Goal: Task Accomplishment & Management: Use online tool/utility

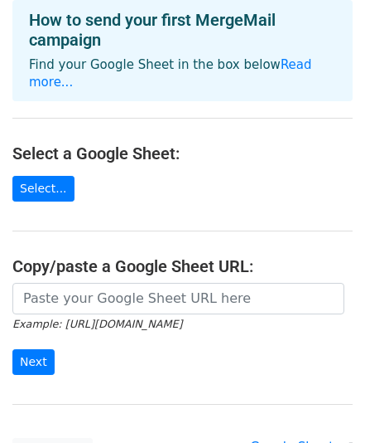
scroll to position [66, 0]
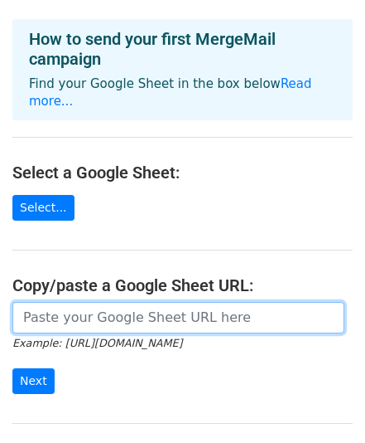
click at [78, 302] on input "url" at bounding box center [178, 317] width 332 height 31
paste input "[URL][DOMAIN_NAME]"
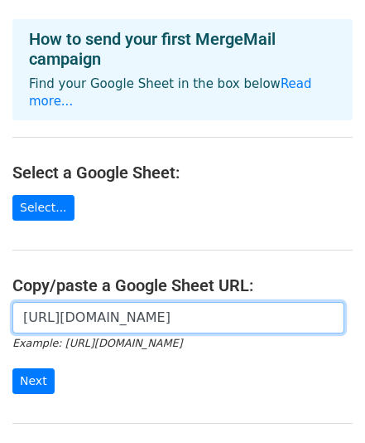
scroll to position [0, 351]
type input "[URL][DOMAIN_NAME]"
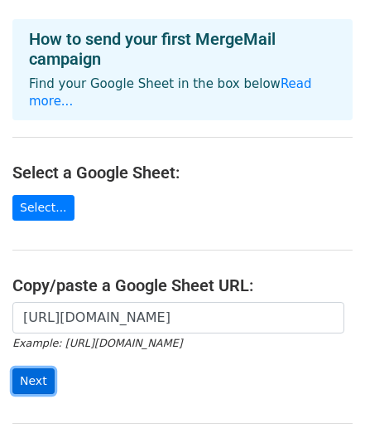
scroll to position [0, 0]
click at [28, 368] on input "Next" at bounding box center [33, 381] width 42 height 26
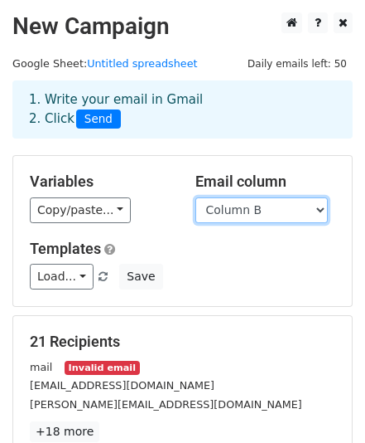
click at [318, 209] on select "Column A Column B" at bounding box center [262, 210] width 133 height 26
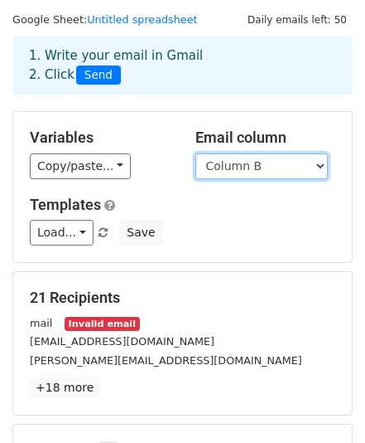
scroll to position [66, 0]
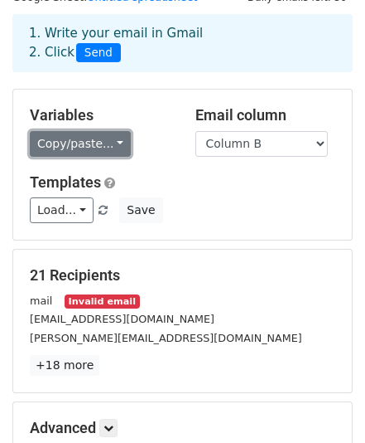
click at [101, 150] on link "Copy/paste..." at bounding box center [80, 144] width 101 height 26
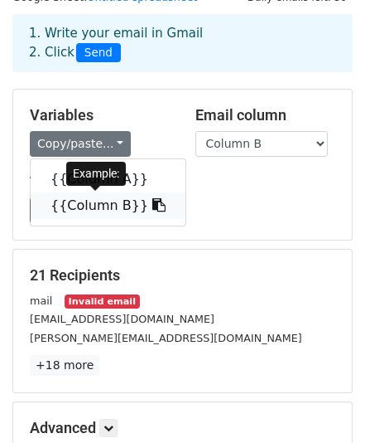
click at [84, 216] on link "{{Column B}}" at bounding box center [108, 205] width 155 height 27
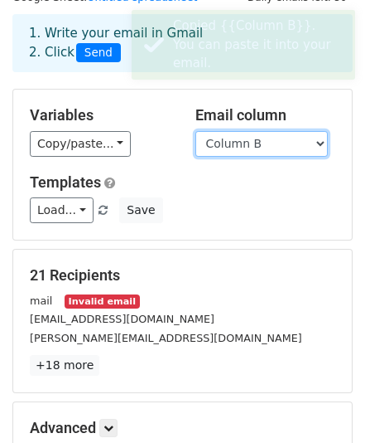
click at [313, 144] on select "Column A Column B" at bounding box center [262, 144] width 133 height 26
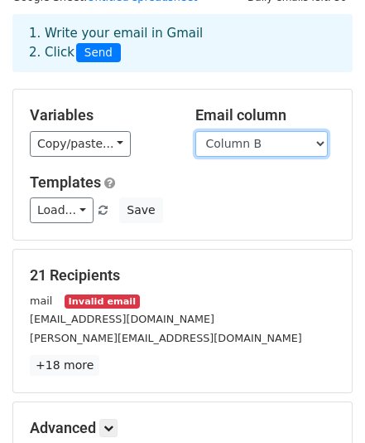
click at [196, 131] on select "Column A Column B" at bounding box center [262, 144] width 133 height 26
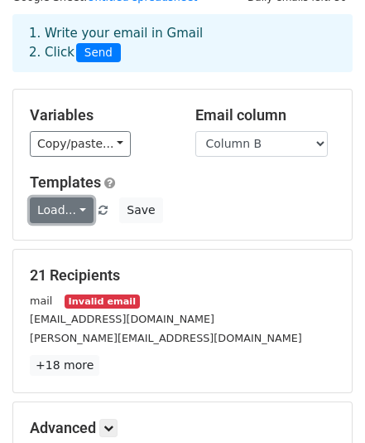
click at [70, 207] on link "Load..." at bounding box center [62, 210] width 64 height 26
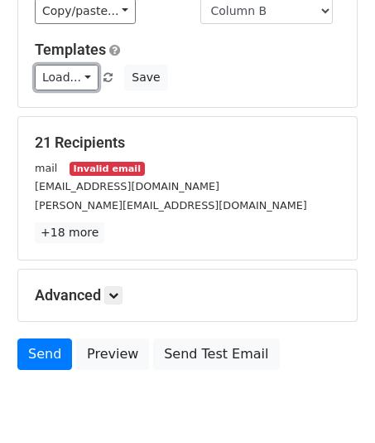
scroll to position [264, 0]
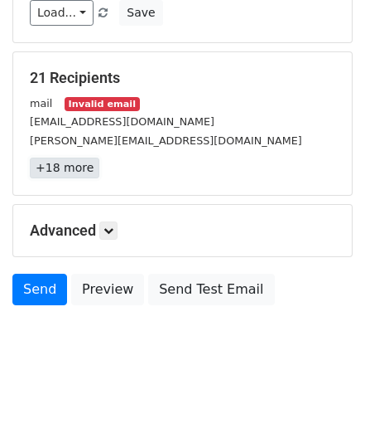
click at [52, 162] on link "+18 more" at bounding box center [65, 167] width 70 height 21
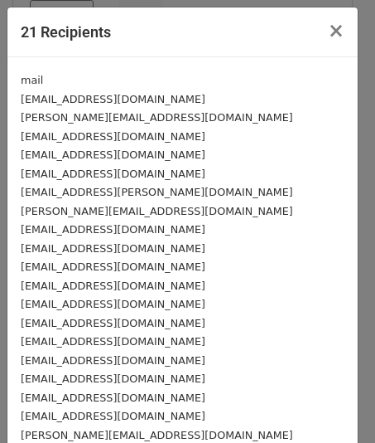
click at [44, 79] on div "mail" at bounding box center [183, 79] width 324 height 19
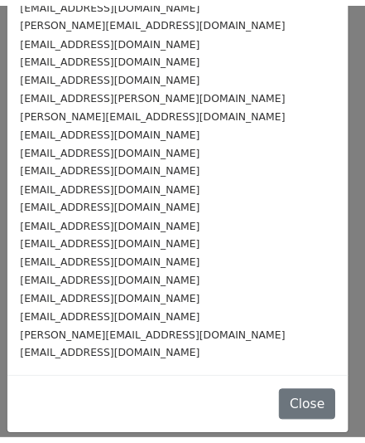
scroll to position [0, 0]
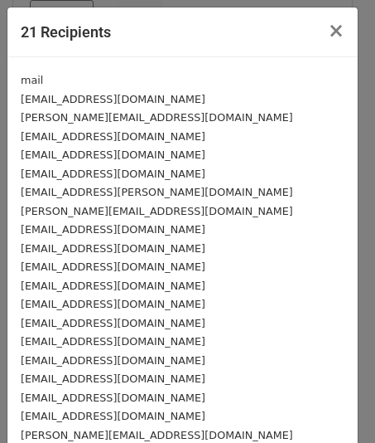
click at [34, 83] on small "mail" at bounding box center [32, 80] width 22 height 12
click at [329, 35] on span "×" at bounding box center [336, 30] width 17 height 23
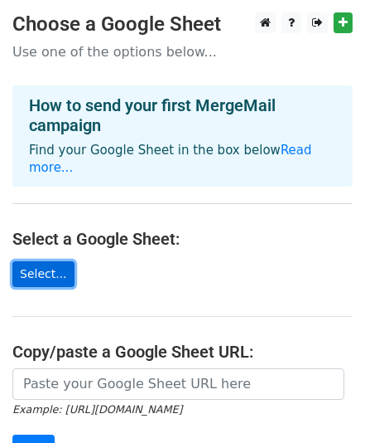
click at [47, 261] on link "Select..." at bounding box center [43, 274] width 62 height 26
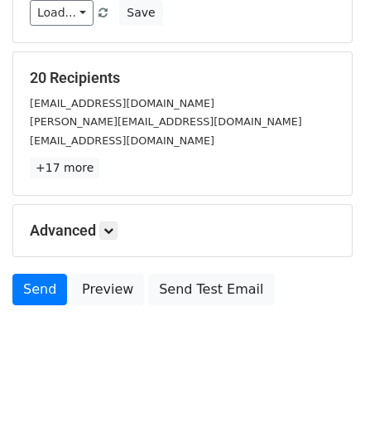
scroll to position [264, 0]
click at [112, 231] on icon at bounding box center [109, 230] width 10 height 10
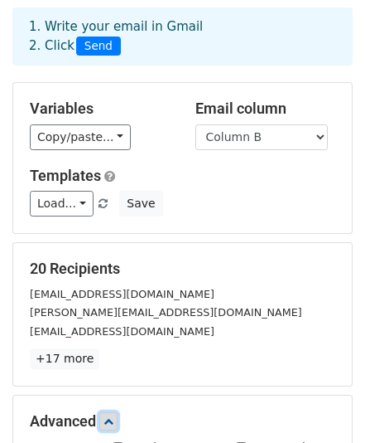
scroll to position [94, 0]
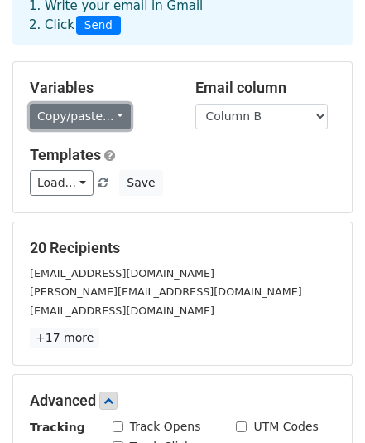
click at [101, 112] on link "Copy/paste..." at bounding box center [80, 117] width 101 height 26
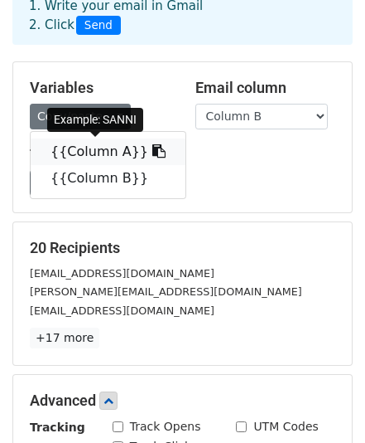
click at [77, 152] on link "{{Column A}}" at bounding box center [108, 151] width 155 height 27
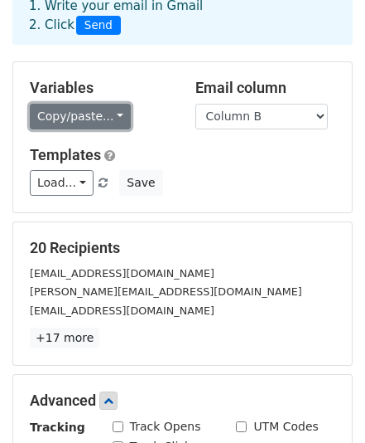
click at [106, 118] on link "Copy/paste..." at bounding box center [80, 117] width 101 height 26
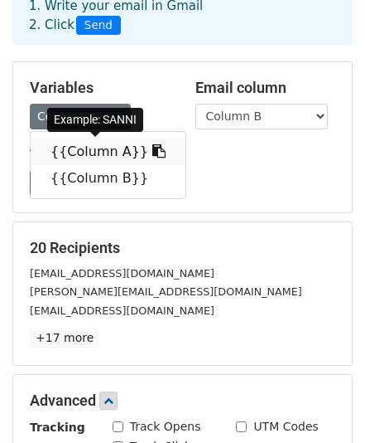
click at [96, 151] on link "{{Column A}}" at bounding box center [108, 151] width 155 height 27
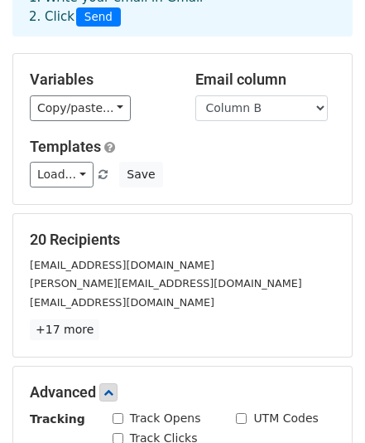
scroll to position [133, 0]
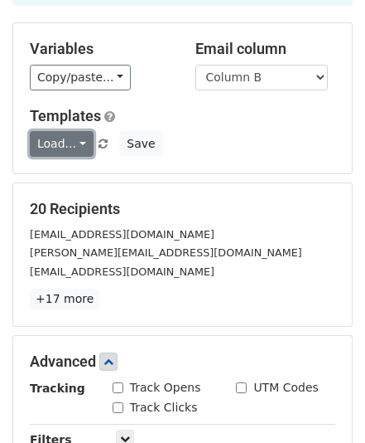
click at [73, 143] on link "Load..." at bounding box center [62, 144] width 64 height 26
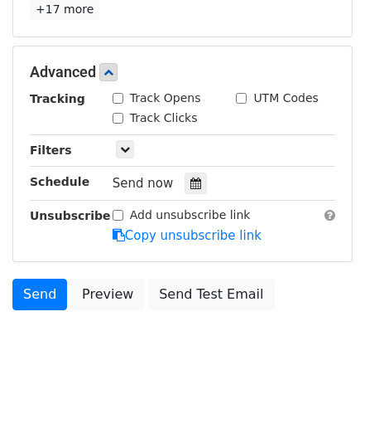
scroll to position [425, 0]
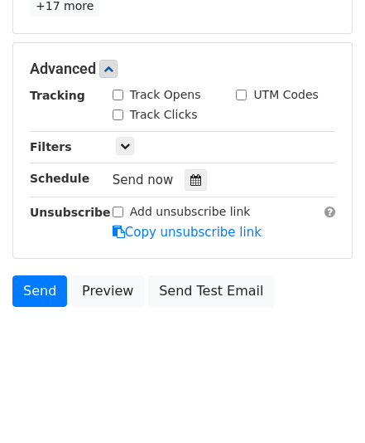
click at [119, 91] on input "Track Opens" at bounding box center [118, 95] width 11 height 11
checkbox input "true"
click at [115, 116] on div "Track Clicks" at bounding box center [155, 114] width 85 height 17
click at [116, 110] on input "Track Clicks" at bounding box center [118, 114] width 11 height 11
checkbox input "true"
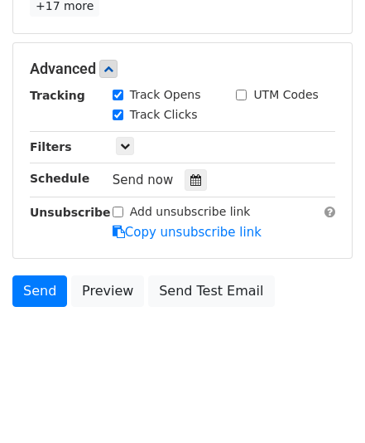
click at [243, 91] on input "UTM Codes" at bounding box center [241, 95] width 11 height 11
checkbox input "true"
click at [120, 141] on icon at bounding box center [125, 146] width 10 height 10
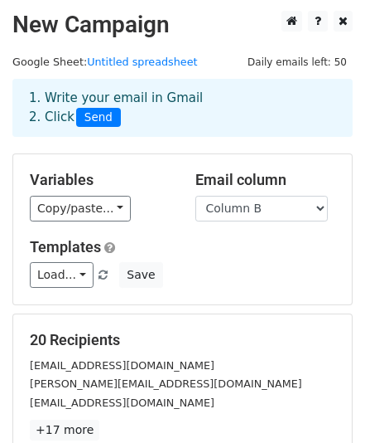
scroll to position [0, 0]
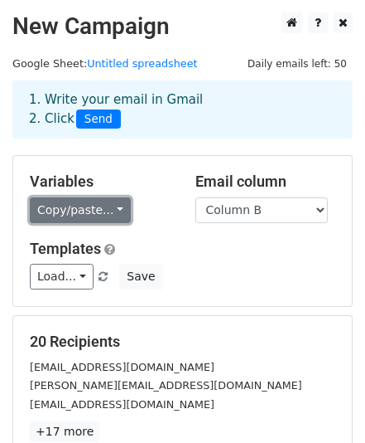
click at [104, 207] on link "Copy/paste..." at bounding box center [80, 210] width 101 height 26
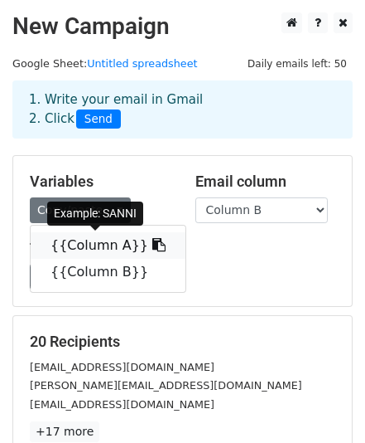
click at [152, 246] on icon at bounding box center [158, 244] width 13 height 13
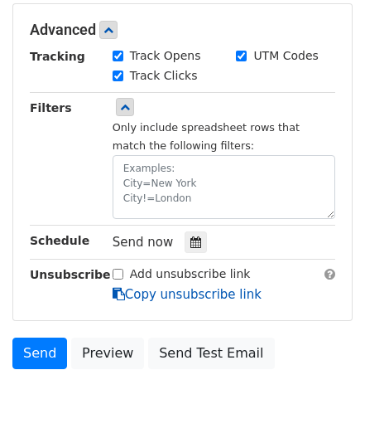
scroll to position [526, 0]
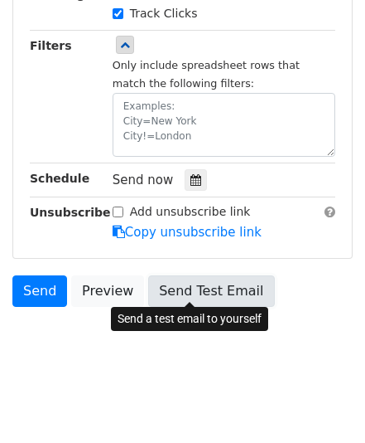
click at [170, 290] on link "Send Test Email" at bounding box center [211, 290] width 126 height 31
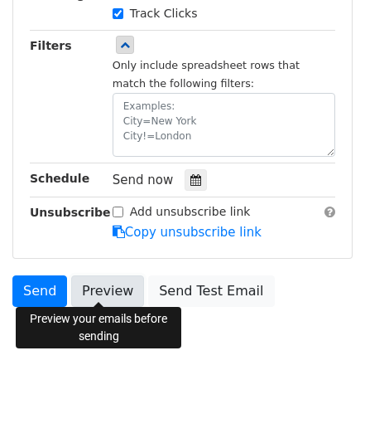
click at [103, 283] on link "Preview" at bounding box center [107, 290] width 73 height 31
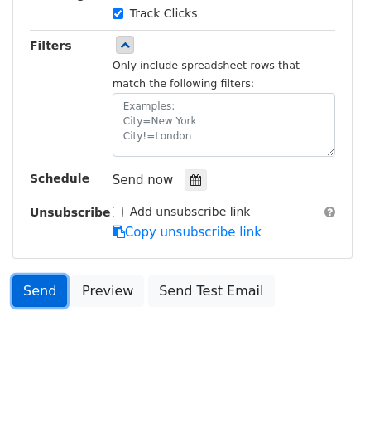
click at [33, 287] on link "Send" at bounding box center [39, 290] width 55 height 31
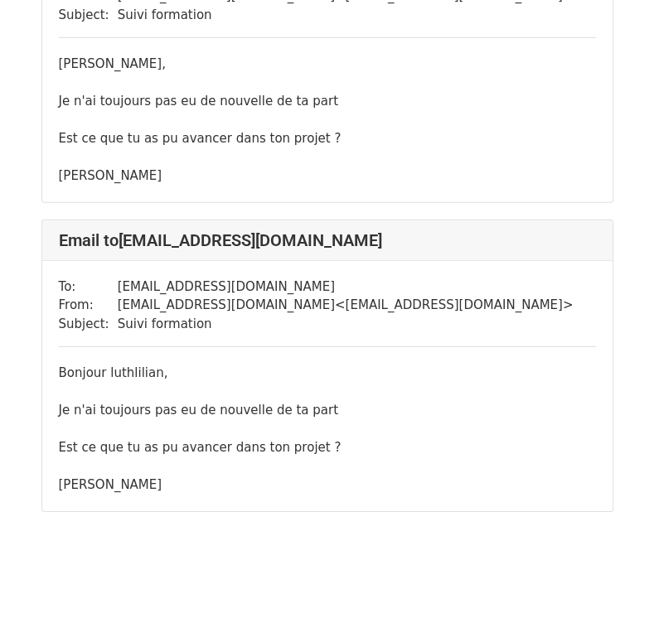
scroll to position [5797, 0]
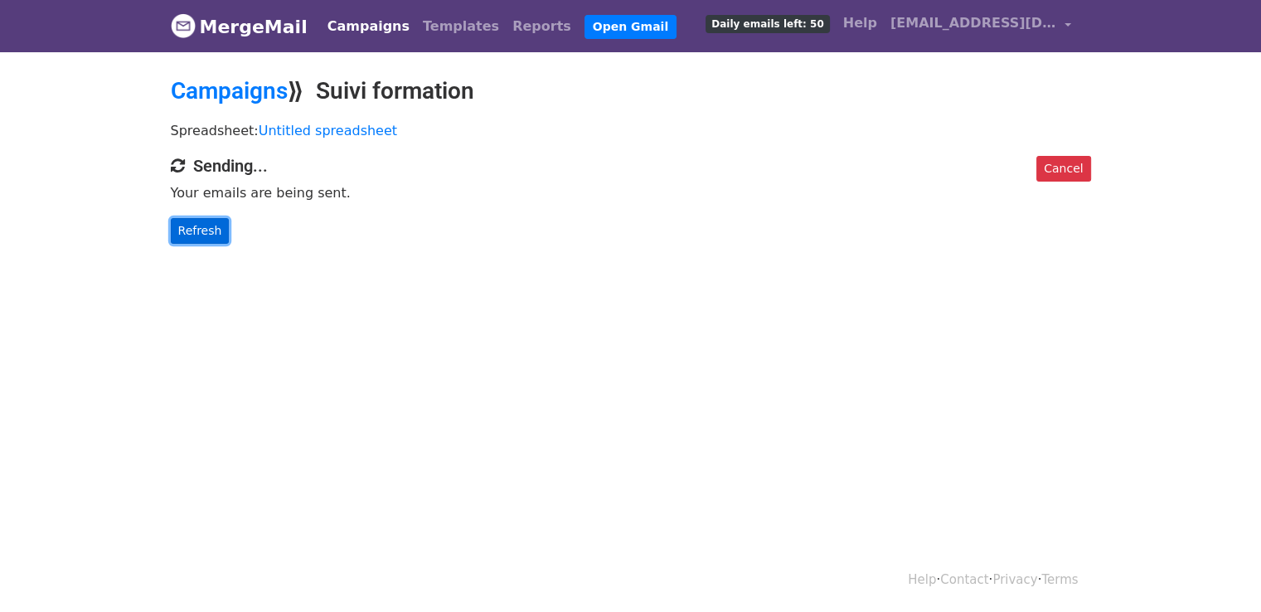
click at [195, 224] on link "Refresh" at bounding box center [200, 231] width 59 height 26
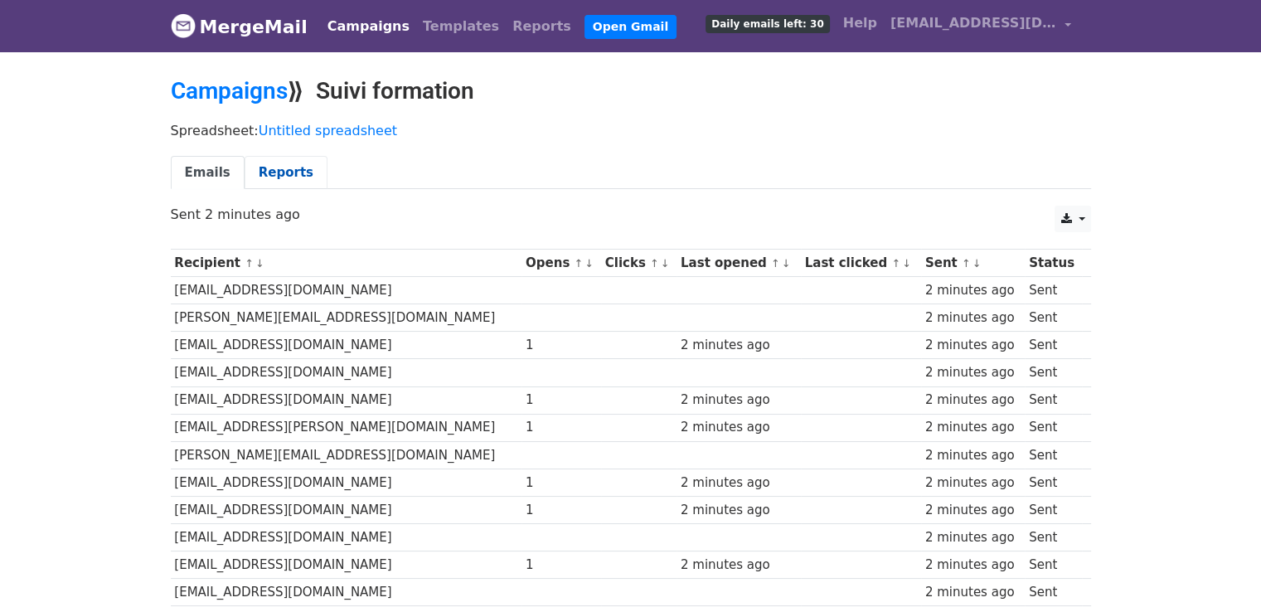
click at [271, 162] on link "Reports" at bounding box center [285, 173] width 83 height 34
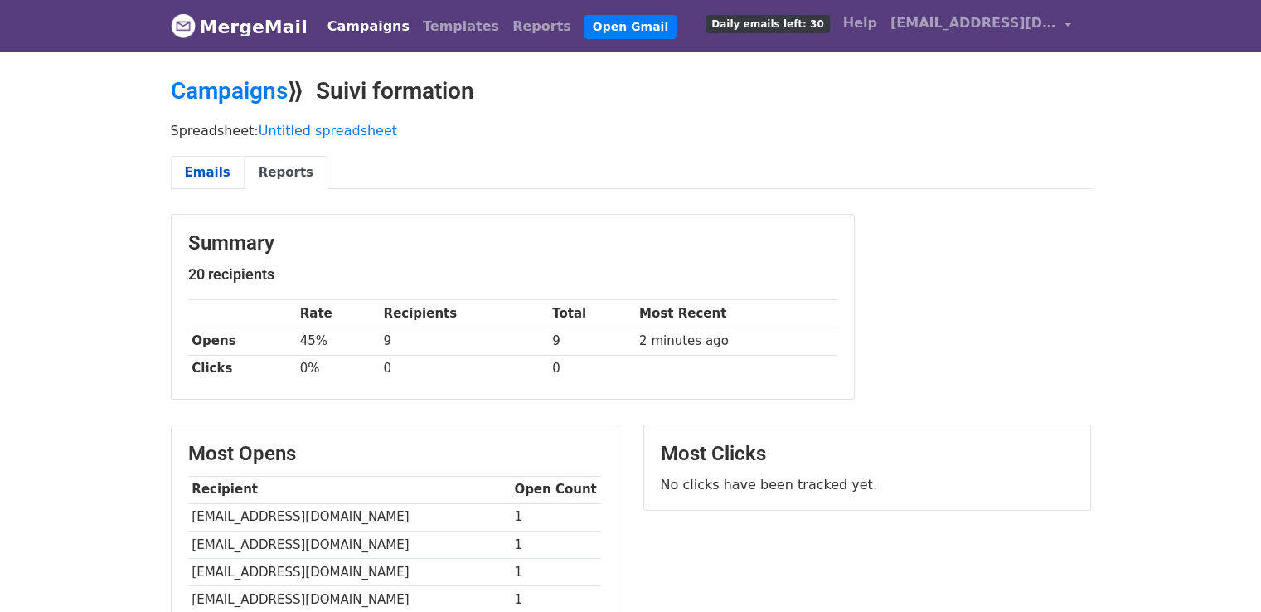
click at [197, 171] on link "Emails" at bounding box center [208, 173] width 74 height 34
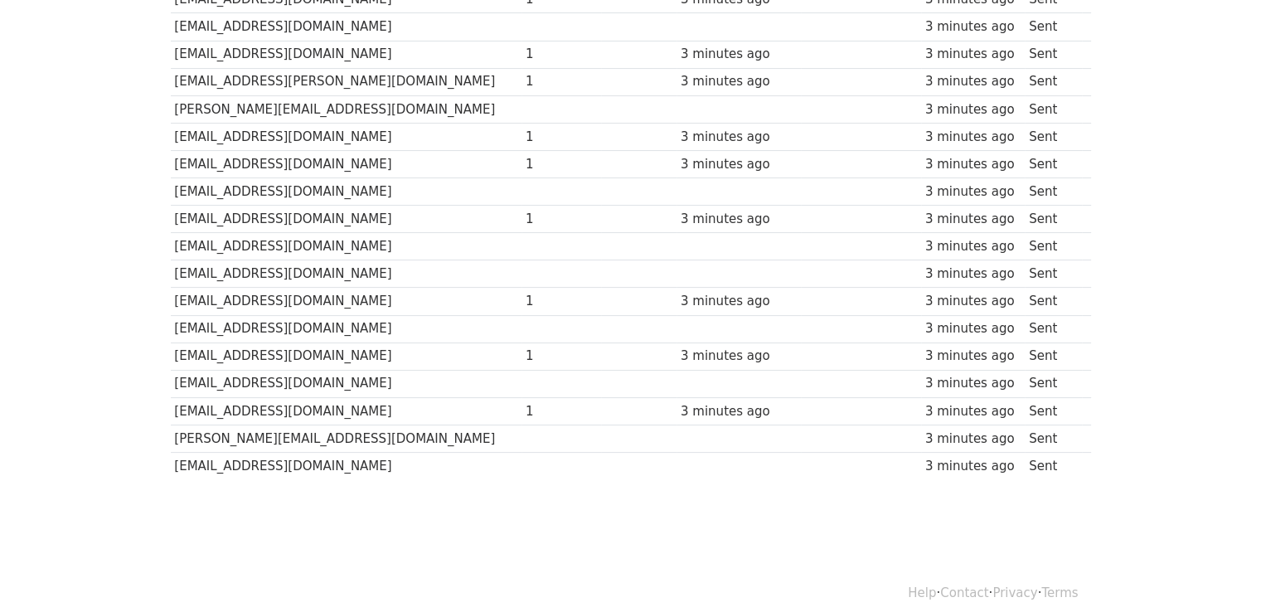
scroll to position [356, 0]
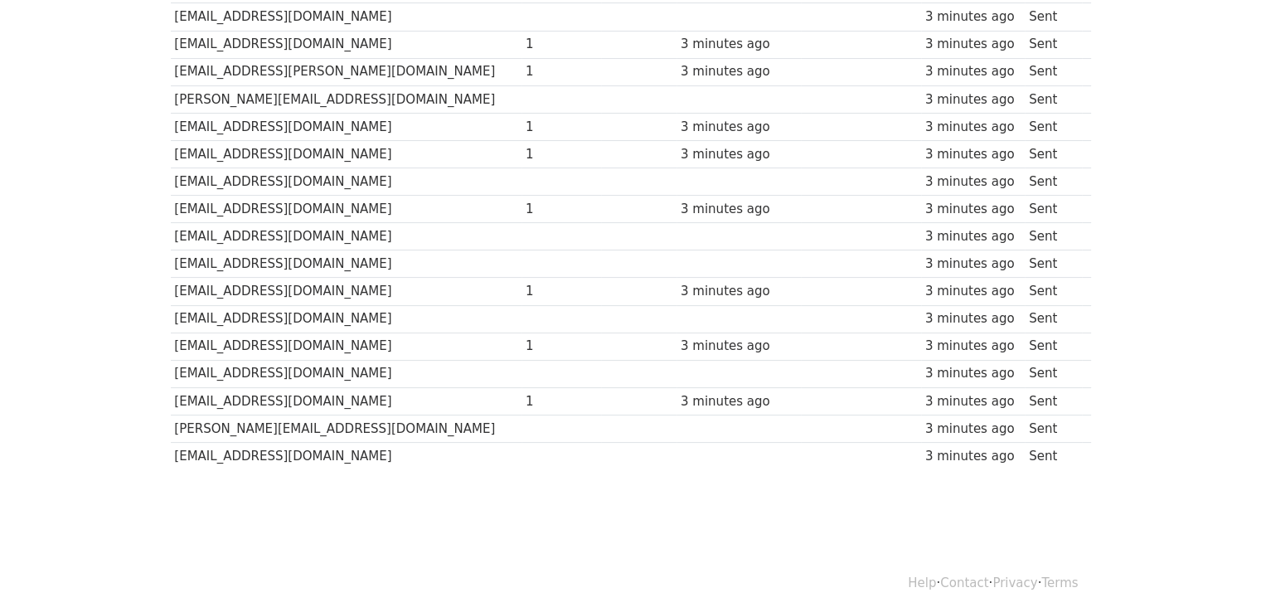
drag, startPoint x: 239, startPoint y: 476, endPoint x: 587, endPoint y: 477, distance: 348.1
click at [587, 477] on body "MergeMail Campaigns Templates Reports Open Gmail Daily emails left: 30 Help suc…" at bounding box center [630, 96] width 1261 height 904
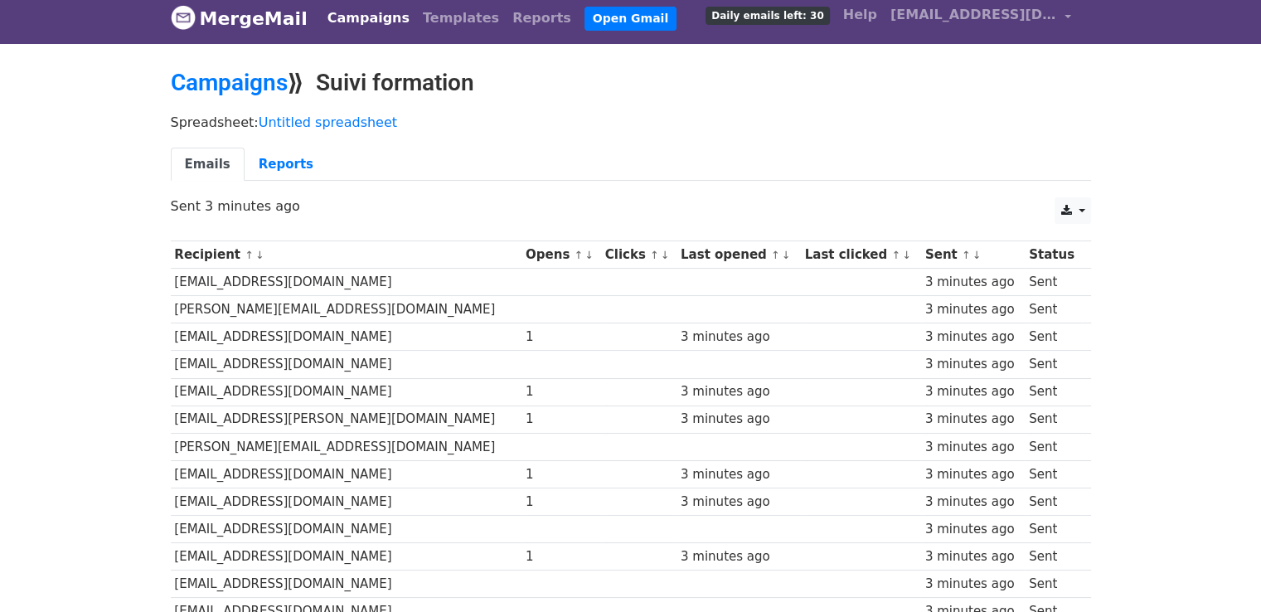
scroll to position [0, 0]
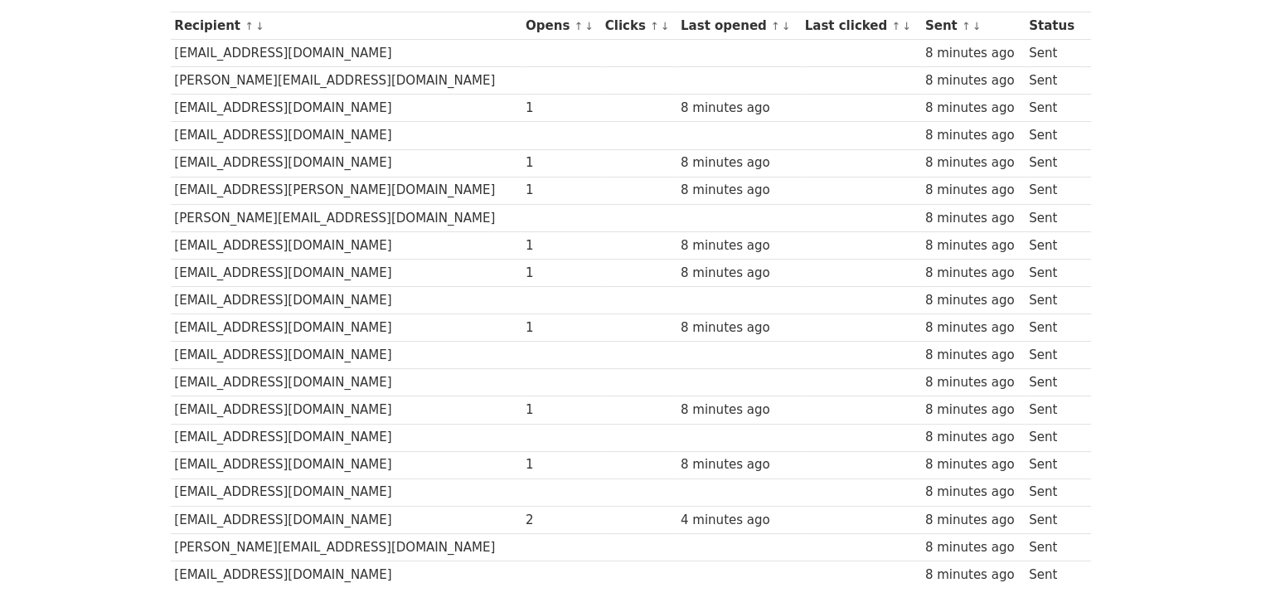
scroll to position [249, 0]
